Goal: Transaction & Acquisition: Download file/media

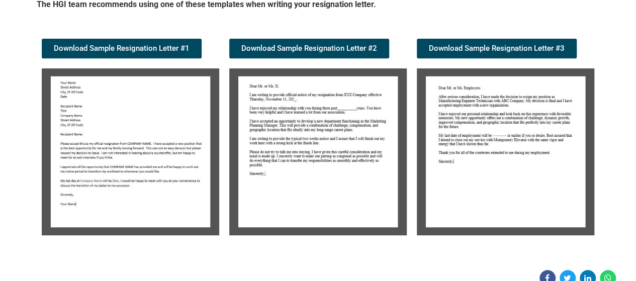
scroll to position [201, 0]
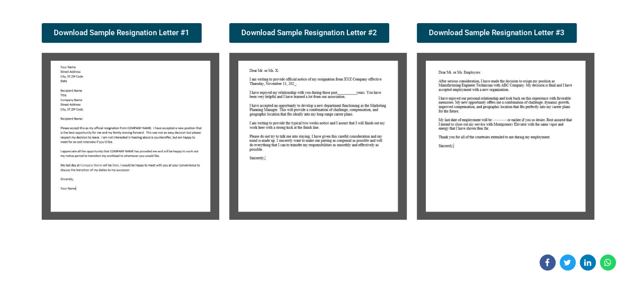
click at [101, 108] on img at bounding box center [130, 136] width 177 height 167
click at [103, 108] on img at bounding box center [130, 136] width 177 height 167
click at [129, 27] on link "Download Sample Resignation Letter #1" at bounding box center [122, 33] width 160 height 20
click at [140, 34] on span "Download Sample Resignation Letter #1" at bounding box center [122, 33] width 136 height 8
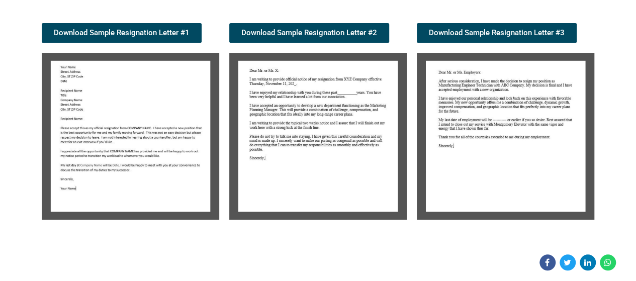
click at [294, 133] on img at bounding box center [317, 136] width 177 height 167
click at [306, 32] on span "Download Sample Resignation Letter #2" at bounding box center [309, 33] width 136 height 8
click at [352, 68] on img at bounding box center [317, 136] width 177 height 167
click at [501, 29] on span "Download Sample Resignation Letter #3" at bounding box center [497, 33] width 136 height 8
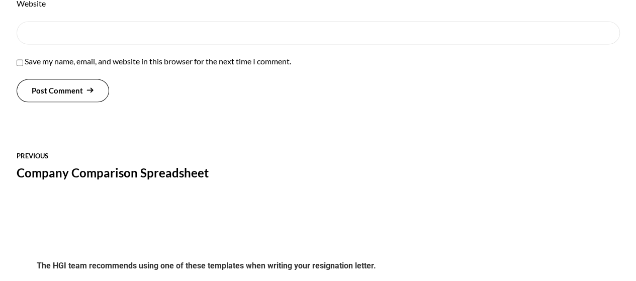
scroll to position [854, 0]
